Goal: Check status: Check status

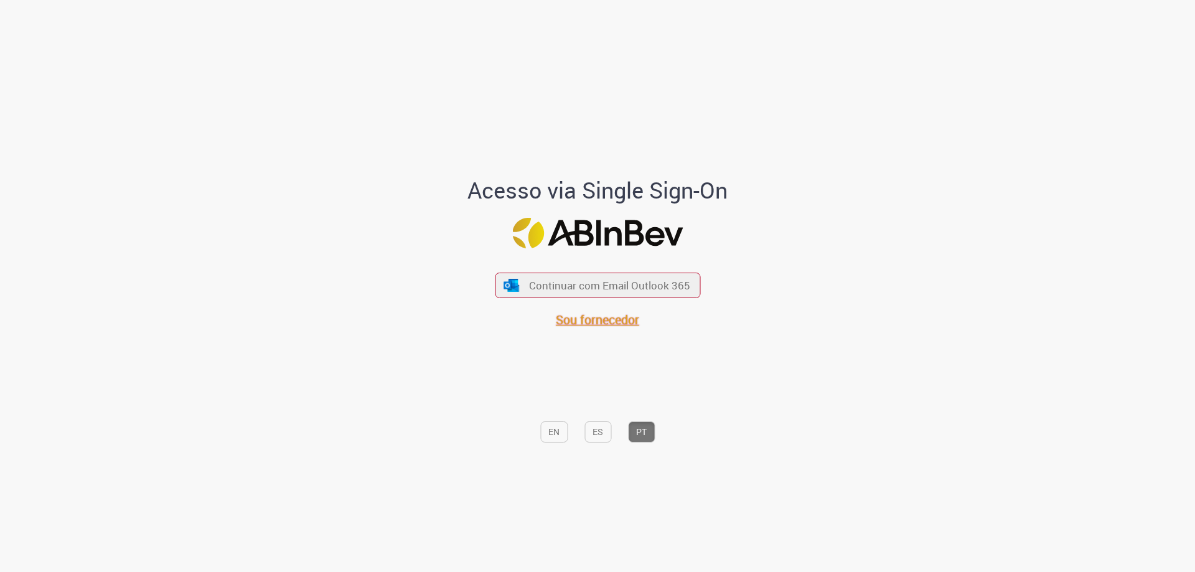
click at [616, 324] on span "Sou fornecedor" at bounding box center [597, 319] width 83 height 17
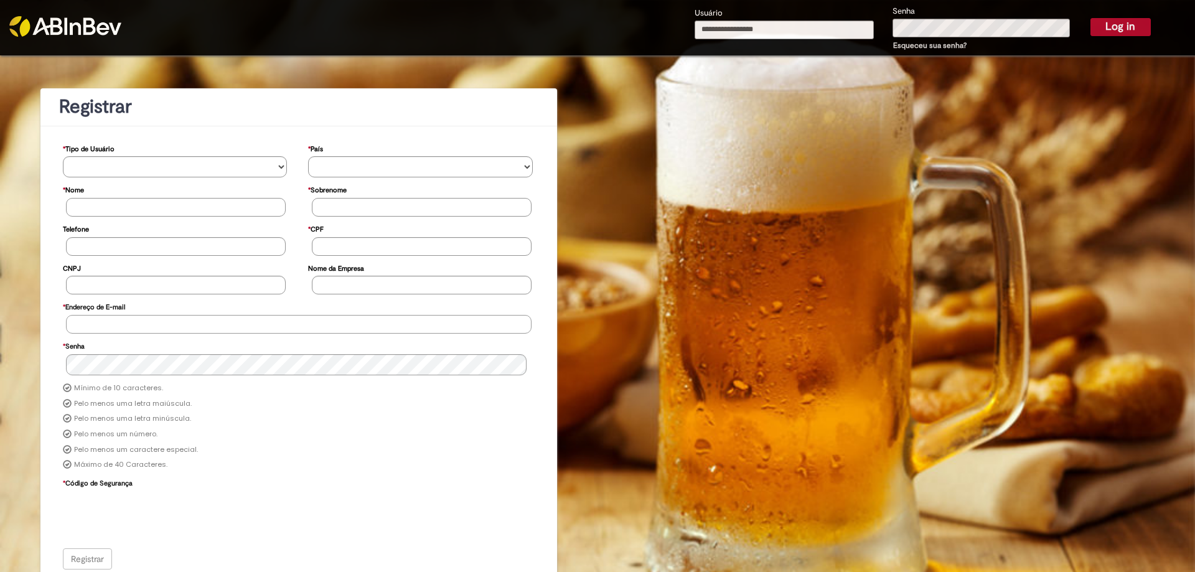
type input "**********"
click at [1106, 25] on button "Log in" at bounding box center [1121, 26] width 60 height 17
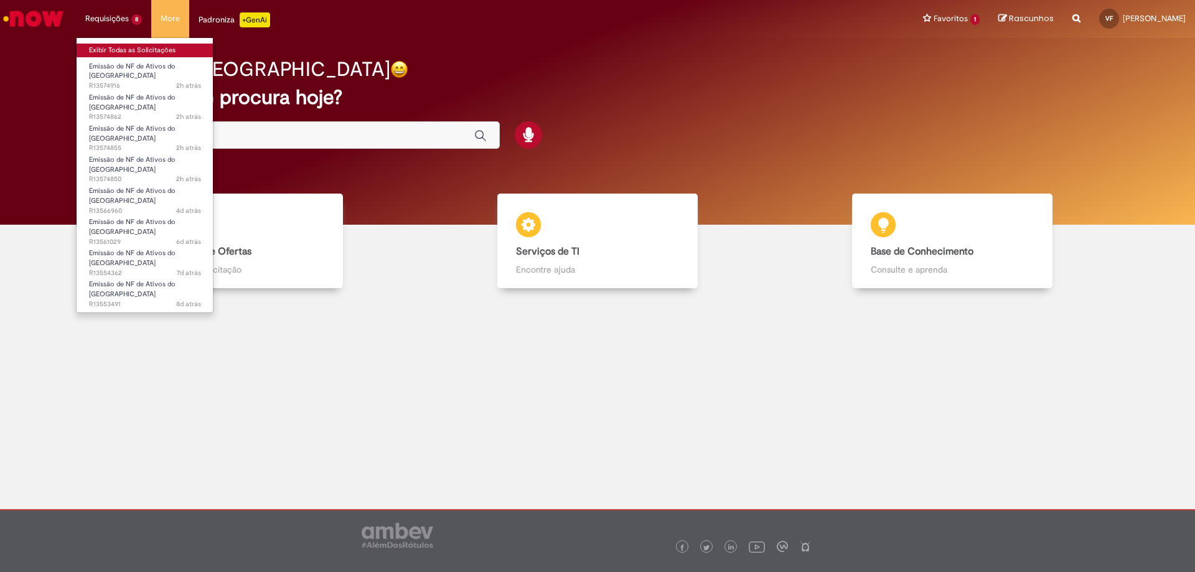
click at [100, 51] on link "Exibir Todas as Solicitações" at bounding box center [145, 51] width 137 height 14
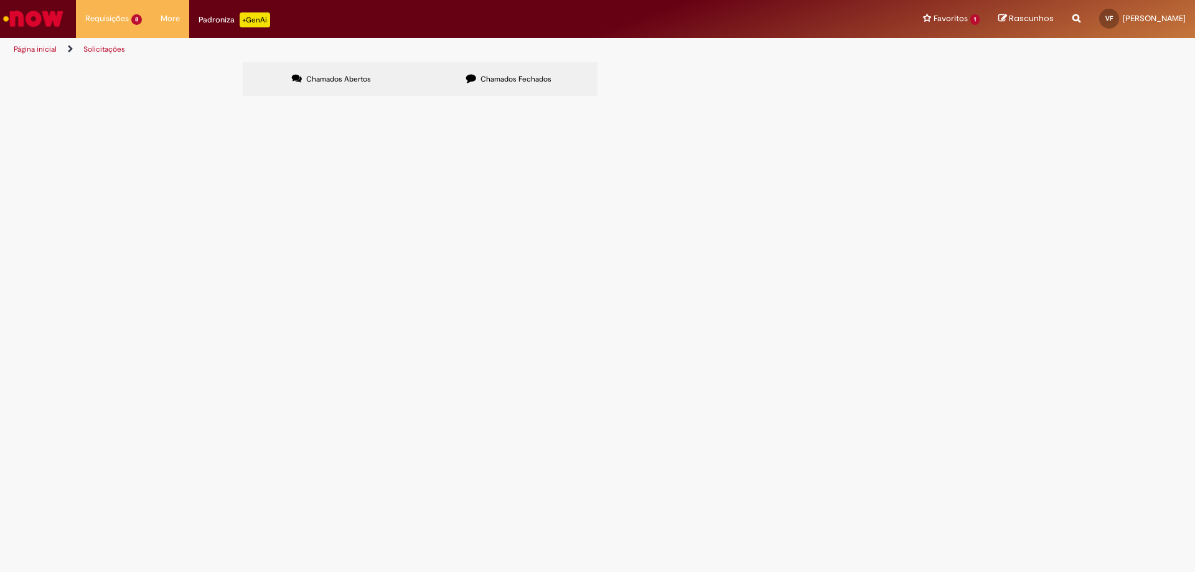
click at [509, 72] on label "Chamados Fechados" at bounding box center [508, 79] width 177 height 34
click at [0, 0] on link at bounding box center [0, 0] width 0 height 0
click at [0, 0] on icon at bounding box center [0, 0] width 0 height 0
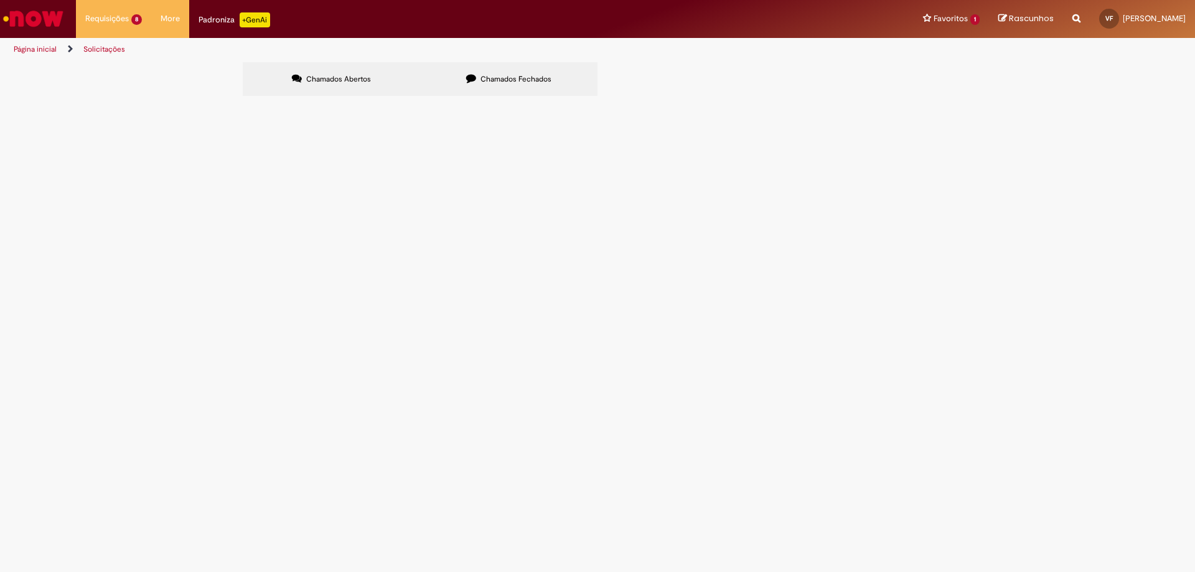
scroll to position [78, 0]
click at [0, 0] on span "R13518179" at bounding box center [0, 0] width 0 height 0
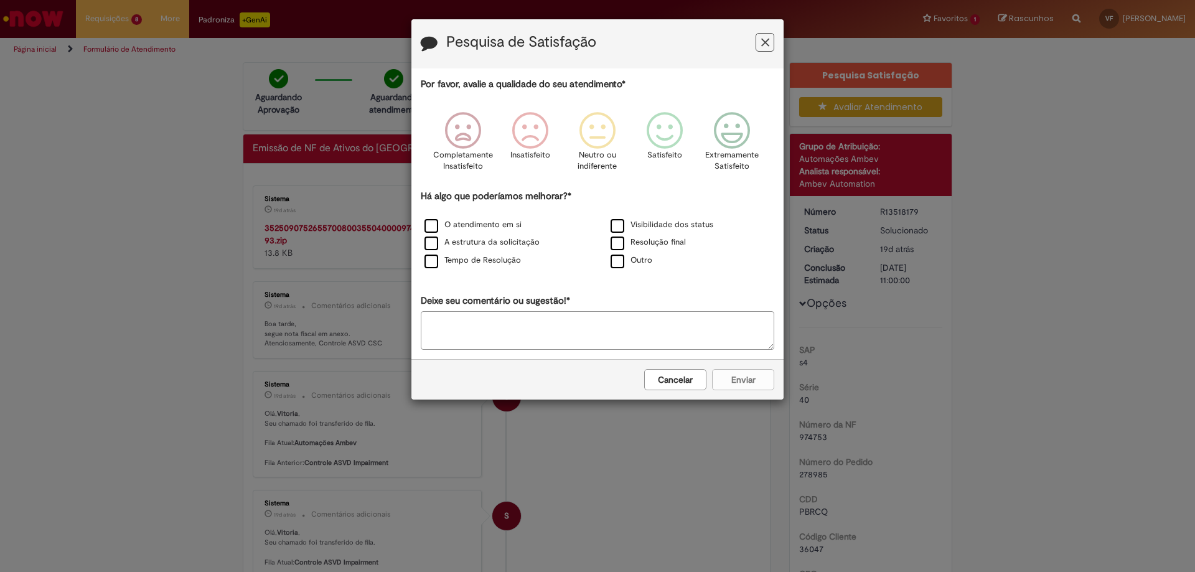
click at [764, 42] on icon "Feedback" at bounding box center [765, 42] width 8 height 13
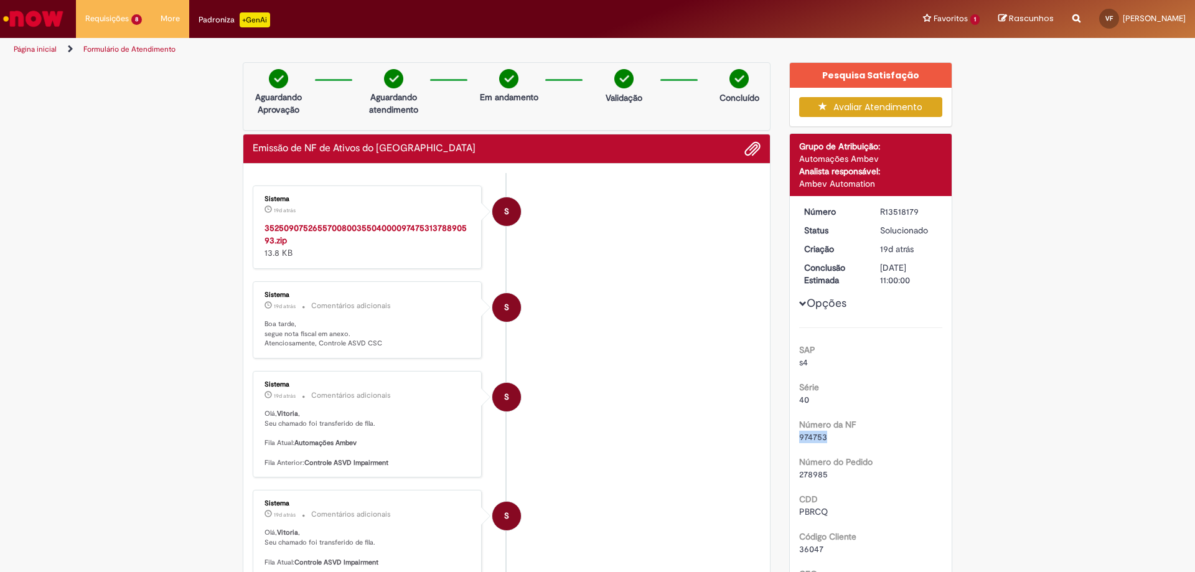
drag, startPoint x: 800, startPoint y: 438, endPoint x: 783, endPoint y: 436, distance: 17.5
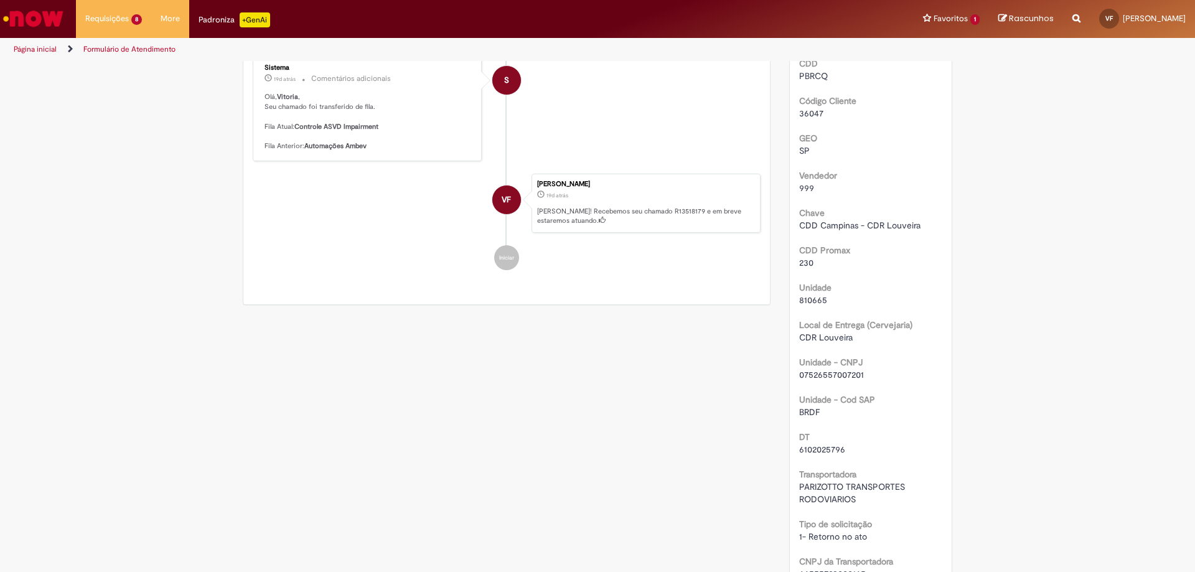
scroll to position [498, 0]
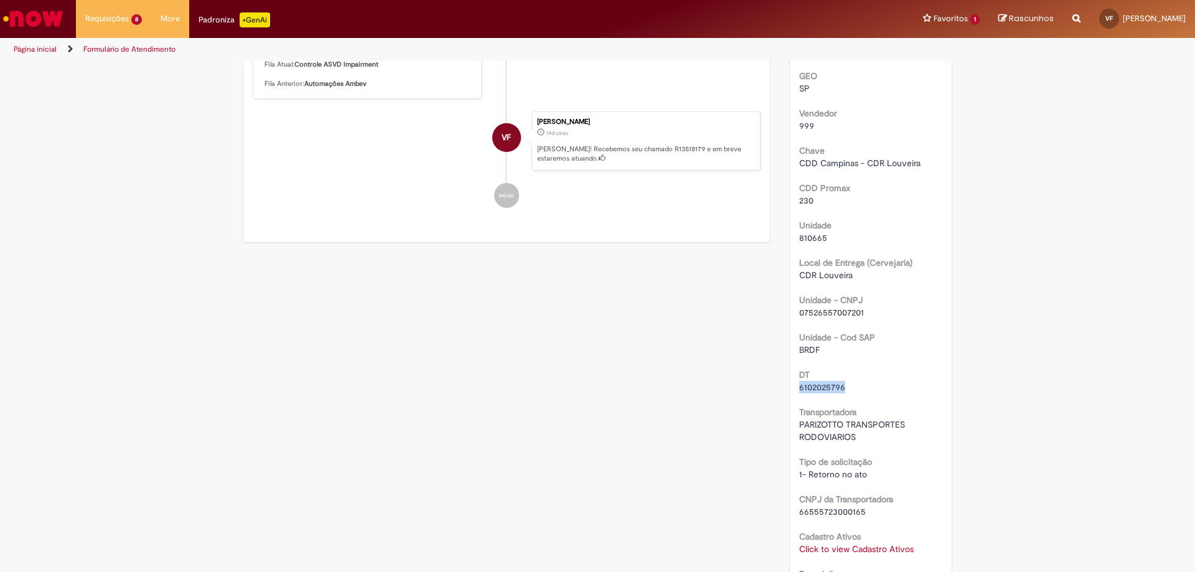
drag, startPoint x: 845, startPoint y: 387, endPoint x: 793, endPoint y: 392, distance: 52.5
click at [793, 392] on div "Número R13518179 Status Solucionado Criação 19d atrás 19 dias atrás Conclusão E…" at bounding box center [871, 198] width 162 height 1000
copy span "6102025796"
